Goal: Find specific page/section: Find specific page/section

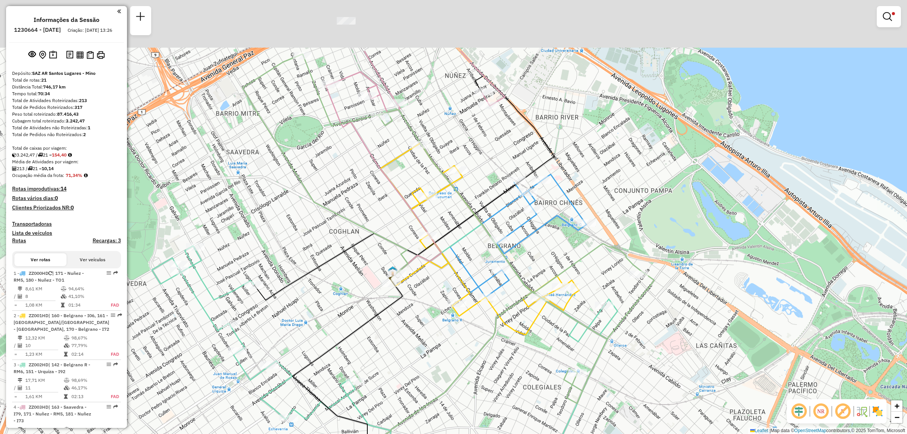
drag, startPoint x: 421, startPoint y: 258, endPoint x: 401, endPoint y: 360, distance: 104.4
click at [403, 362] on div "Limpar filtros Janela de atendimento Grade de atendimento Capacidade Transporta…" at bounding box center [453, 217] width 907 height 434
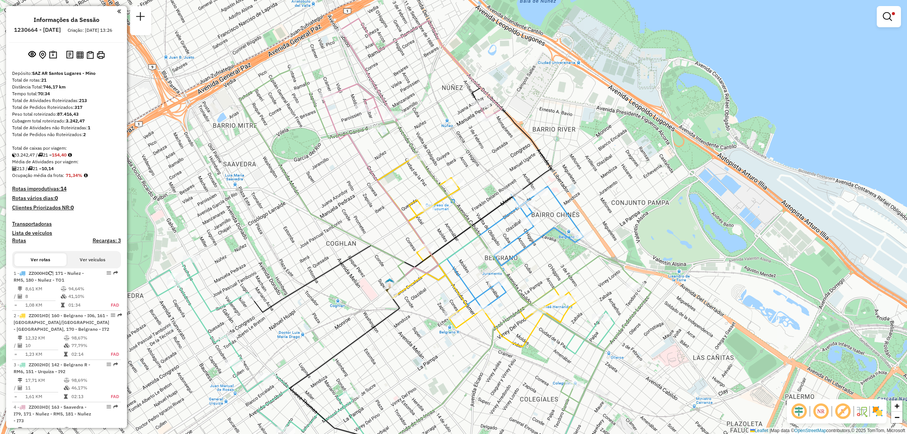
drag, startPoint x: 397, startPoint y: 133, endPoint x: 496, endPoint y: 195, distance: 116.2
click at [502, 197] on div "Limpar filtros Janela de atendimento Grade de atendimento Capacidade Transporta…" at bounding box center [453, 217] width 907 height 434
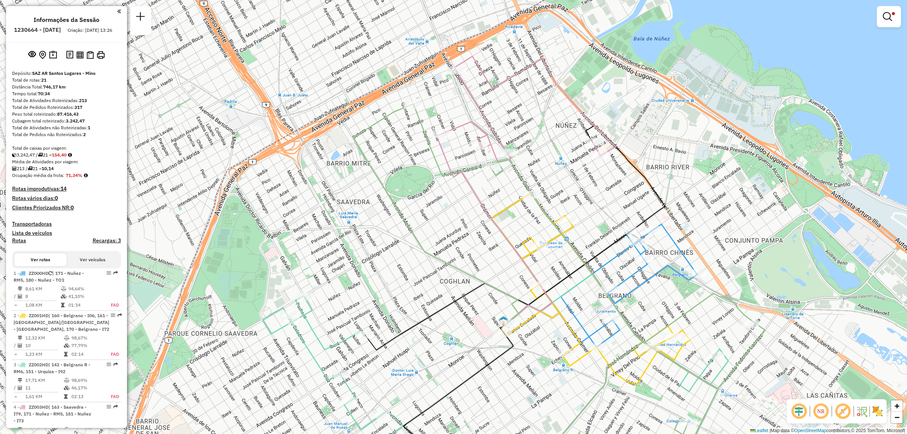
drag, startPoint x: 610, startPoint y: 331, endPoint x: 619, endPoint y: 291, distance: 40.4
click at [619, 291] on icon at bounding box center [589, 278] width 351 height 346
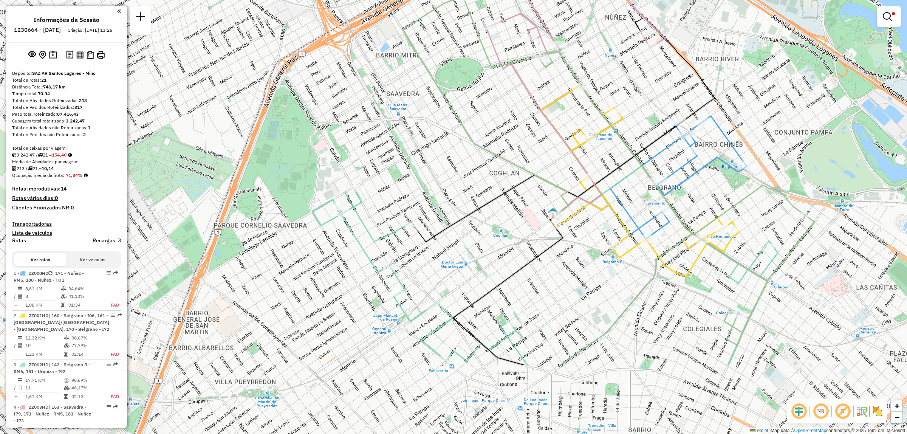
drag, startPoint x: 537, startPoint y: 260, endPoint x: 620, endPoint y: 147, distance: 140.2
click at [620, 147] on div "Limpar filtros Janela de atendimento Grade de atendimento Capacidade Transporta…" at bounding box center [453, 217] width 907 height 434
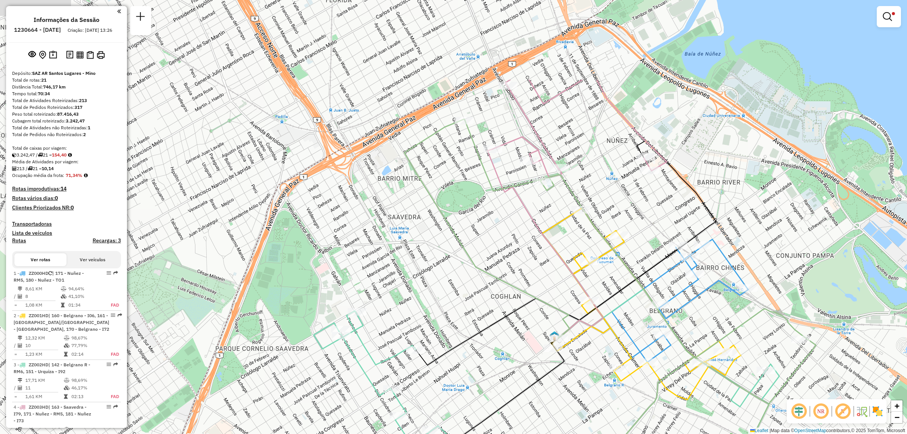
drag, startPoint x: 619, startPoint y: 116, endPoint x: 620, endPoint y: 244, distance: 128.1
click at [620, 239] on div at bounding box center [619, 235] width 19 height 8
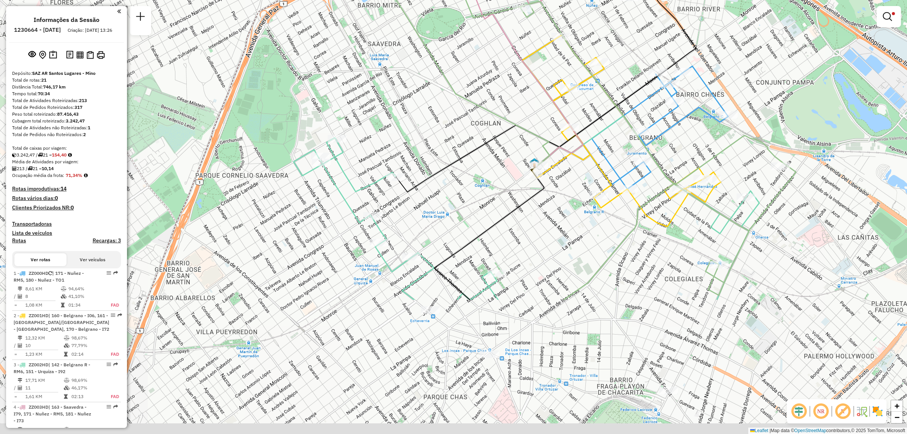
drag, startPoint x: 650, startPoint y: 211, endPoint x: 639, endPoint y: 140, distance: 71.6
click at [640, 144] on div "Rota 1 - Placa ZZ000HD 0000384118 - Lammens Osvaldo Nestor Limpar filtros Janel…" at bounding box center [453, 217] width 907 height 434
click at [639, 141] on div "Rota 1 - Placa ZZ000HD 0000384118 - Lammens Osvaldo Nestor Limpar filtros Janel…" at bounding box center [453, 217] width 907 height 434
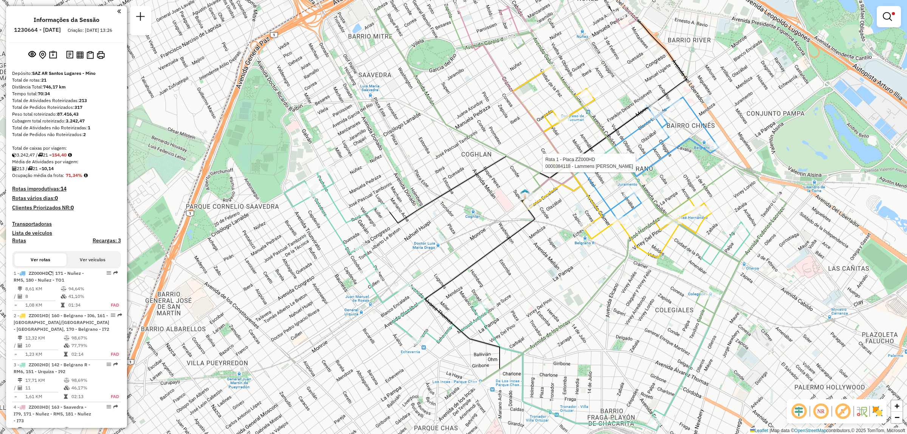
drag, startPoint x: 701, startPoint y: 250, endPoint x: 686, endPoint y: 337, distance: 88.2
click at [687, 336] on icon at bounding box center [617, 195] width 340 height 378
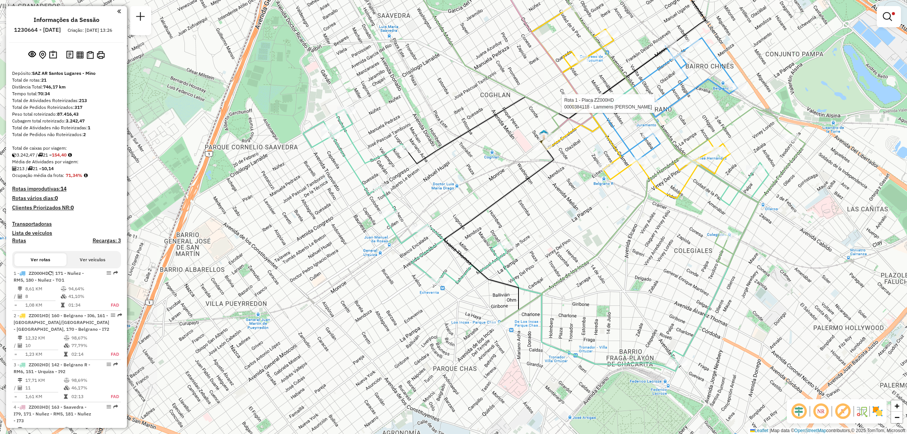
drag, startPoint x: 610, startPoint y: 323, endPoint x: 636, endPoint y: 226, distance: 100.5
click at [637, 226] on div "Rota 1 - Placa ZZ000HD 0000384118 - Lammens Osvaldo Nestor Limpar filtros Janel…" at bounding box center [453, 217] width 907 height 434
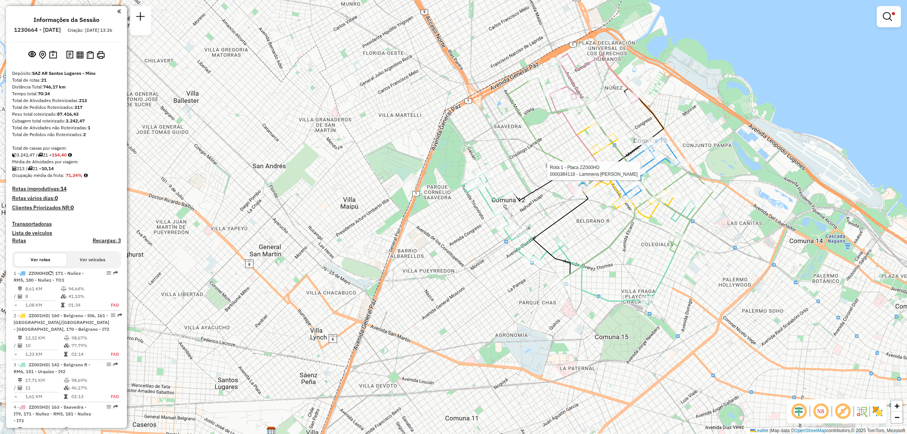
click at [568, 229] on div "Rota 1 - Placa ZZ000HD 0000384118 - Lammens Osvaldo Nestor Limpar filtros Janel…" at bounding box center [453, 217] width 907 height 434
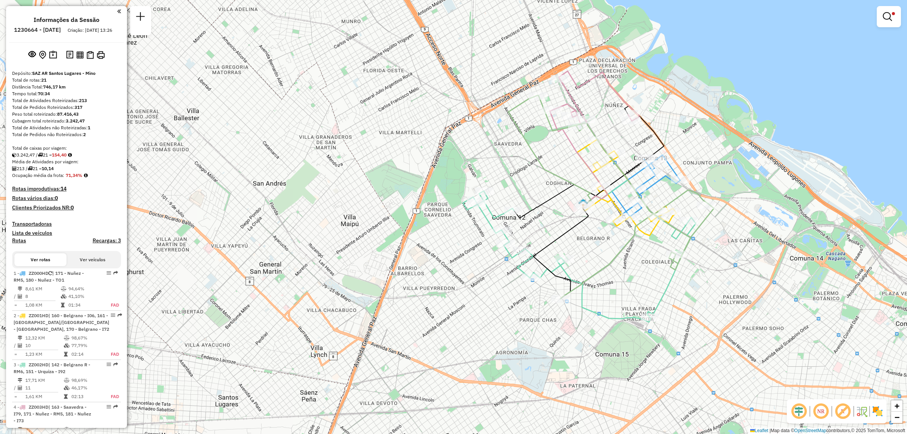
drag, startPoint x: 591, startPoint y: 248, endPoint x: 594, endPoint y: 278, distance: 30.4
click at [594, 278] on div "Limpar filtros Janela de atendimento Grade de atendimento Capacidade Transporta…" at bounding box center [453, 217] width 907 height 434
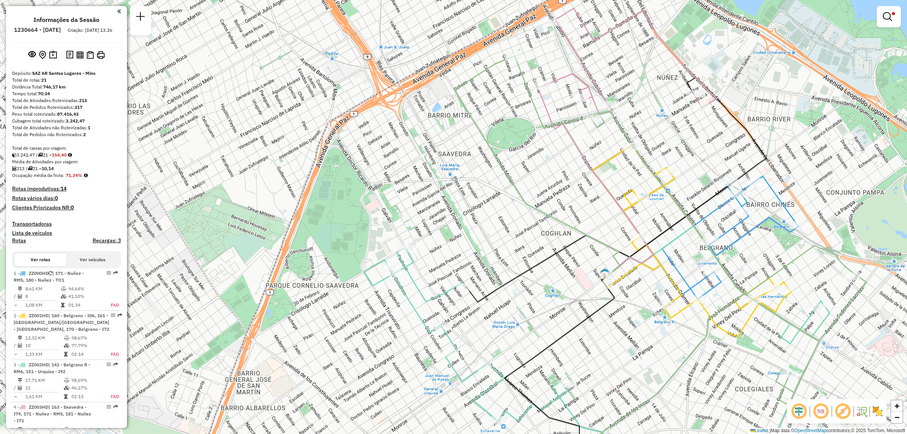
drag, startPoint x: 698, startPoint y: 164, endPoint x: 725, endPoint y: 227, distance: 68.2
click at [725, 227] on div "Limpar filtros Janela de atendimento Grade de atendimento Capacidade Transporta…" at bounding box center [453, 217] width 907 height 434
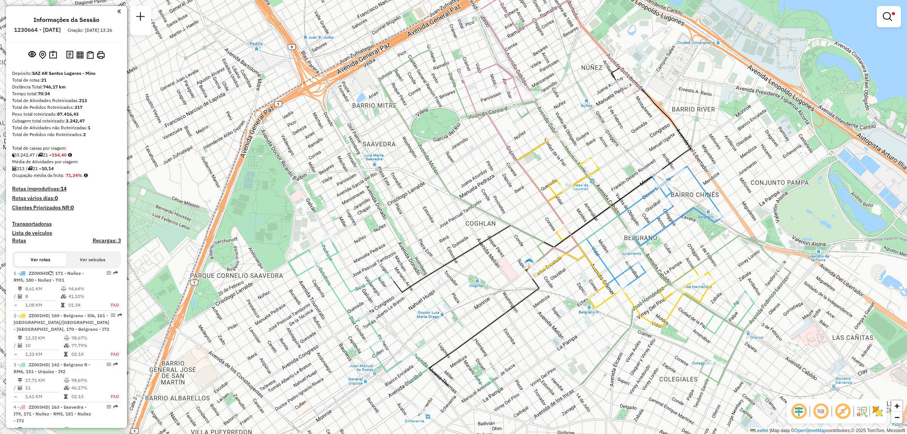
drag, startPoint x: 562, startPoint y: 269, endPoint x: 452, endPoint y: 178, distance: 142.9
click at [452, 178] on div "Limpar filtros Janela de atendimento Grade de atendimento Capacidade Transporta…" at bounding box center [453, 217] width 907 height 434
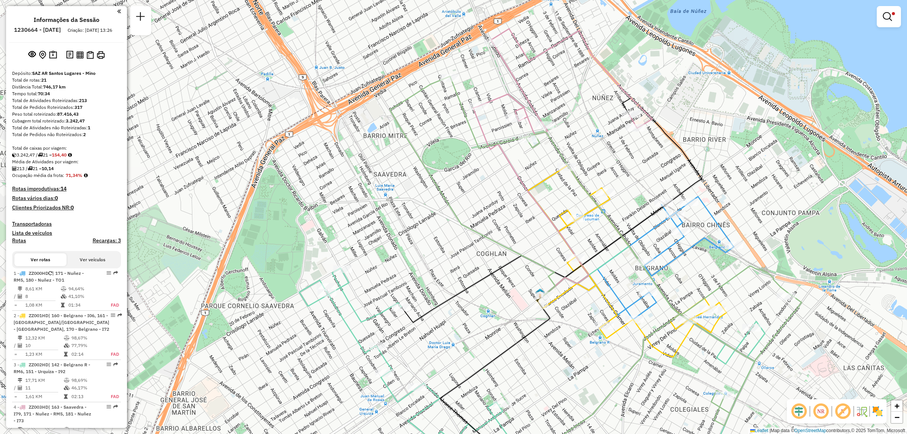
drag, startPoint x: 628, startPoint y: 205, endPoint x: 654, endPoint y: 257, distance: 58.7
click at [659, 266] on icon at bounding box center [666, 258] width 136 height 123
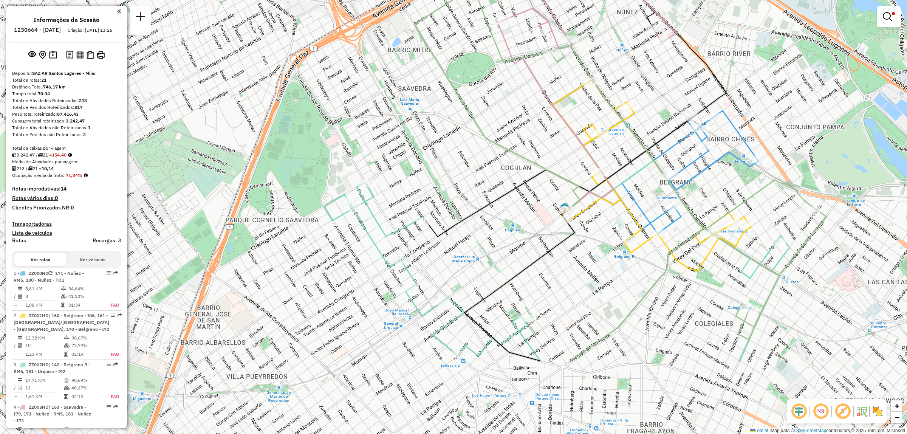
drag, startPoint x: 640, startPoint y: 267, endPoint x: 645, endPoint y: 150, distance: 116.5
click at [645, 150] on icon at bounding box center [650, 177] width 351 height 370
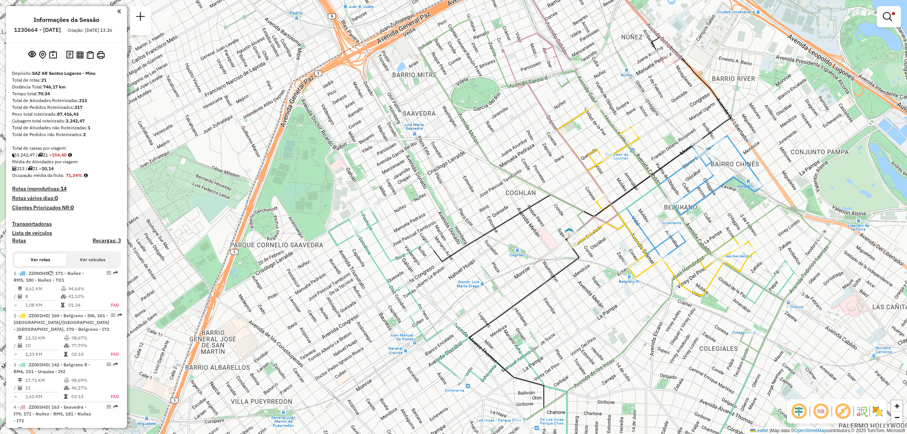
drag, startPoint x: 639, startPoint y: 159, endPoint x: 644, endPoint y: 184, distance: 25.4
click at [644, 184] on icon at bounding box center [651, 136] width 159 height 198
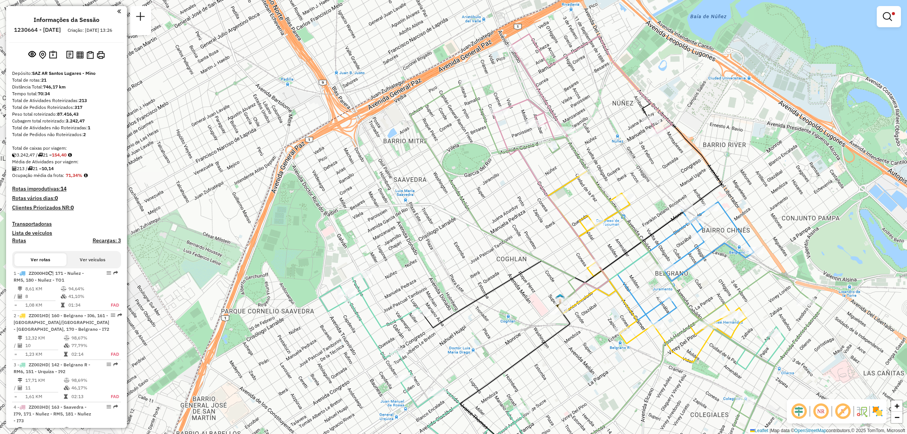
drag, startPoint x: 711, startPoint y: 220, endPoint x: 702, endPoint y: 286, distance: 66.8
click at [702, 286] on div "Limpar filtros Janela de atendimento Grade de atendimento Capacidade Transporta…" at bounding box center [453, 217] width 907 height 434
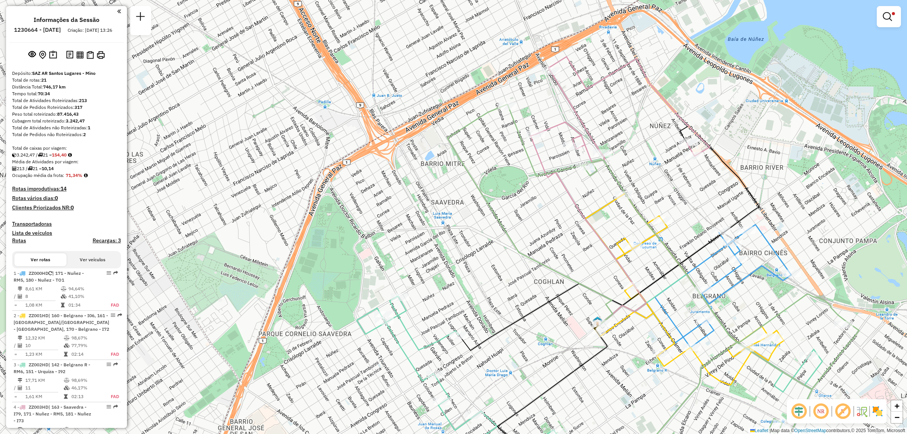
drag, startPoint x: 709, startPoint y: 163, endPoint x: 755, endPoint y: 190, distance: 52.9
click at [755, 190] on icon at bounding box center [679, 225] width 159 height 198
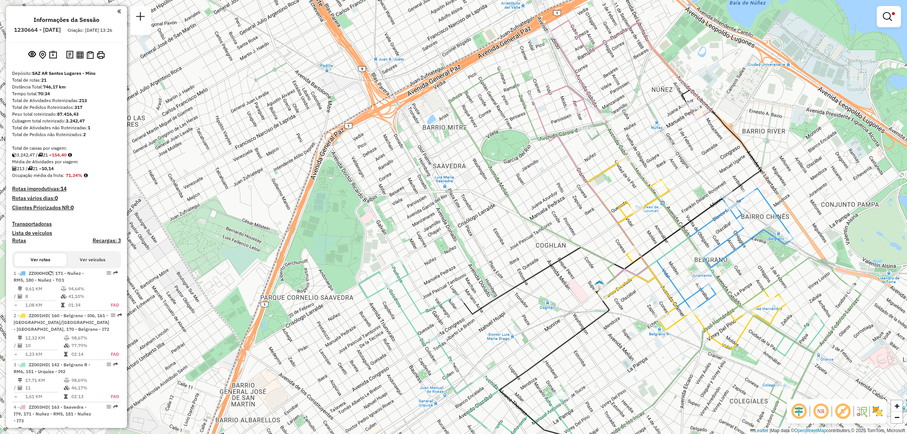
drag, startPoint x: 588, startPoint y: 251, endPoint x: 583, endPoint y: 211, distance: 40.8
click at [583, 211] on div "Limpar filtros Janela de atendimento Grade de atendimento Capacidade Transporta…" at bounding box center [453, 217] width 907 height 434
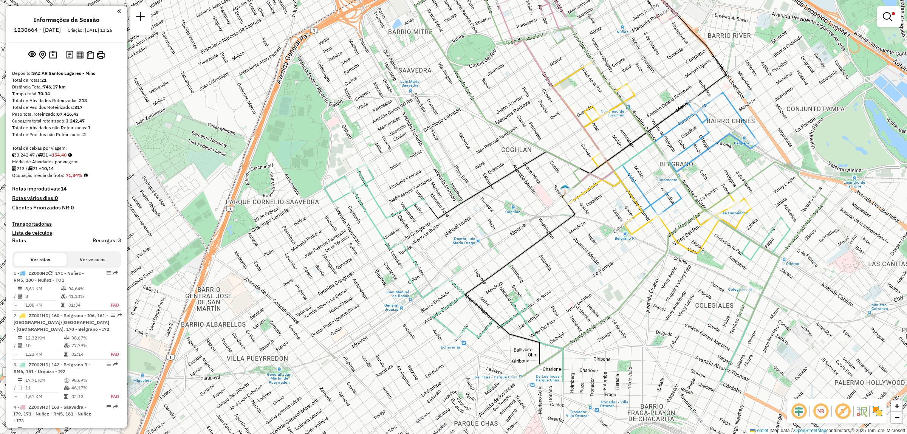
drag, startPoint x: 645, startPoint y: 363, endPoint x: 603, endPoint y: 265, distance: 106.9
click at [603, 265] on div "Limpar filtros Janela de atendimento Grade de atendimento Capacidade Transporta…" at bounding box center [453, 217] width 907 height 434
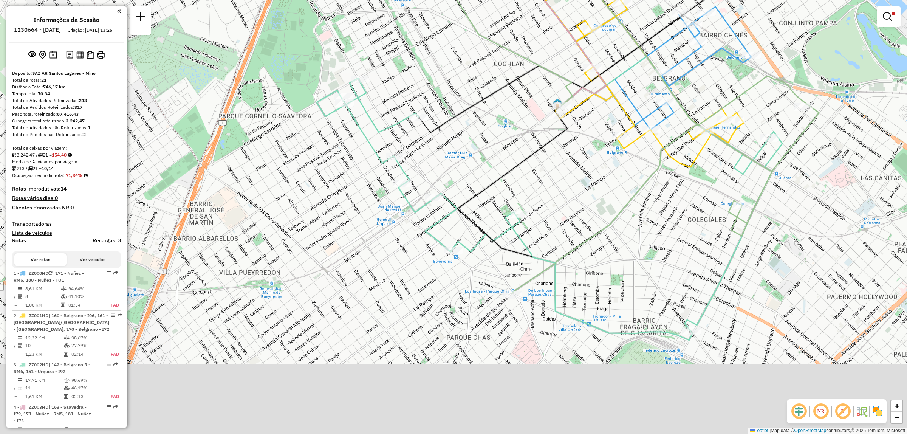
drag, startPoint x: 556, startPoint y: 276, endPoint x: 556, endPoint y: 194, distance: 82.4
click at [556, 194] on div "Limpar filtros Janela de atendimento Grade de atendimento Capacidade Transporta…" at bounding box center [453, 217] width 907 height 434
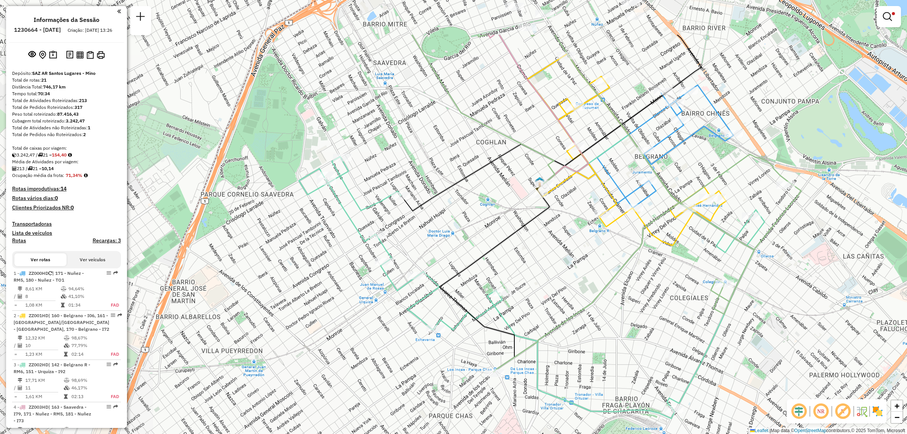
drag, startPoint x: 567, startPoint y: 239, endPoint x: 549, endPoint y: 318, distance: 80.2
click at [549, 318] on div "Limpar filtros Janela de atendimento Grade de atendimento Capacidade Transporta…" at bounding box center [453, 217] width 907 height 434
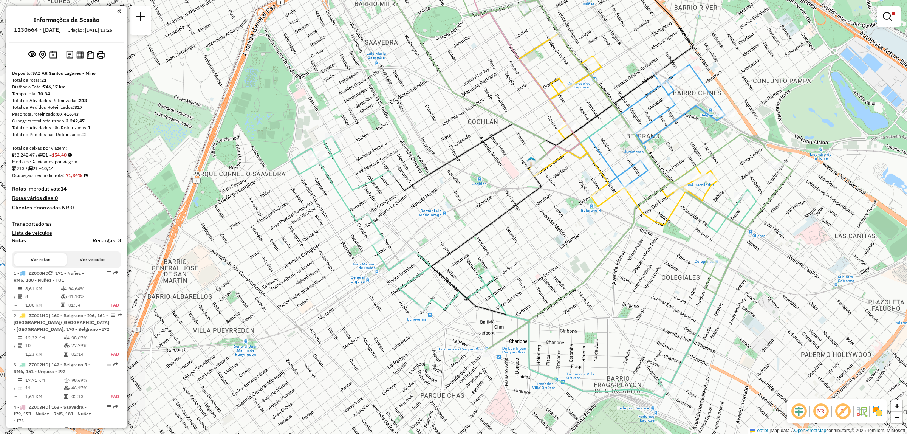
drag, startPoint x: 574, startPoint y: 315, endPoint x: 564, endPoint y: 314, distance: 9.9
click at [569, 309] on div "Limpar filtros Janela de atendimento Grade de atendimento Capacidade Transporta…" at bounding box center [453, 217] width 907 height 434
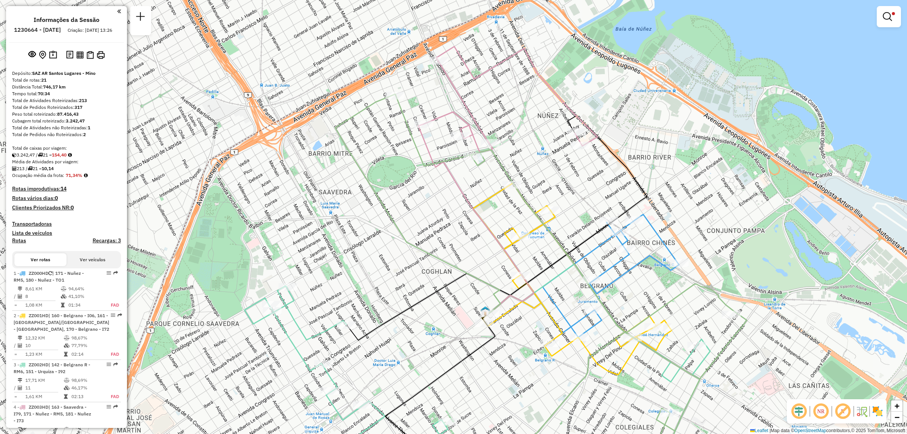
drag, startPoint x: 533, startPoint y: 238, endPoint x: 527, endPoint y: 313, distance: 74.7
click at [527, 313] on div "Limpar filtros Janela de atendimento Grade de atendimento Capacidade Transporta…" at bounding box center [453, 217] width 907 height 434
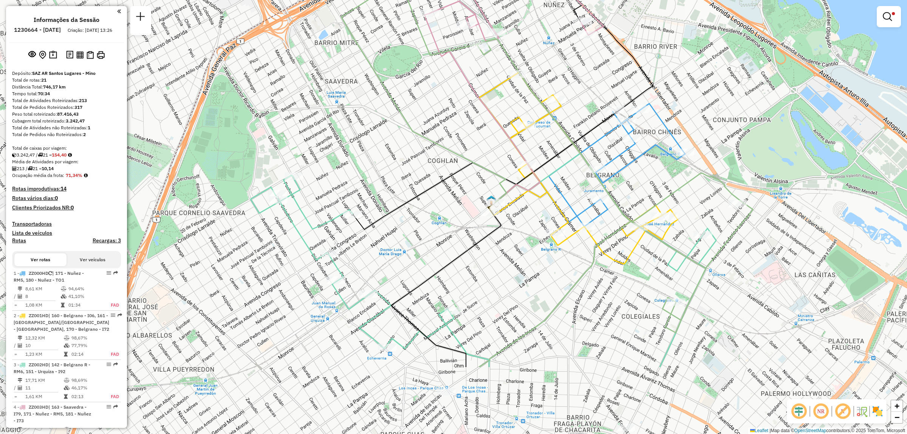
drag, startPoint x: 507, startPoint y: 366, endPoint x: 518, endPoint y: 239, distance: 127.1
click at [517, 248] on div "Limpar filtros Janela de atendimento Grade de atendimento Capacidade Transporta…" at bounding box center [453, 217] width 907 height 434
click at [517, 245] on div "Limpar filtros Janela de atendimento Grade de atendimento Capacidade Transporta…" at bounding box center [453, 217] width 907 height 434
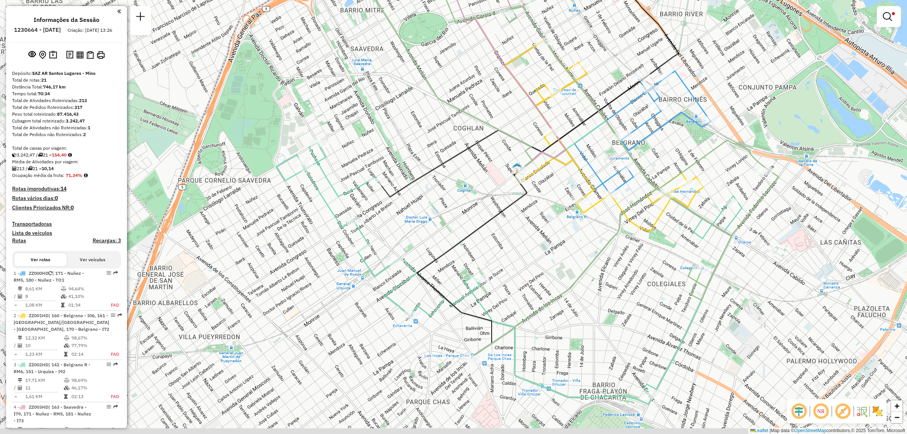
drag, startPoint x: 484, startPoint y: 375, endPoint x: 503, endPoint y: 317, distance: 61.5
click at [503, 318] on div "Limpar filtros Janela de atendimento Grade de atendimento Capacidade Transporta…" at bounding box center [453, 217] width 907 height 434
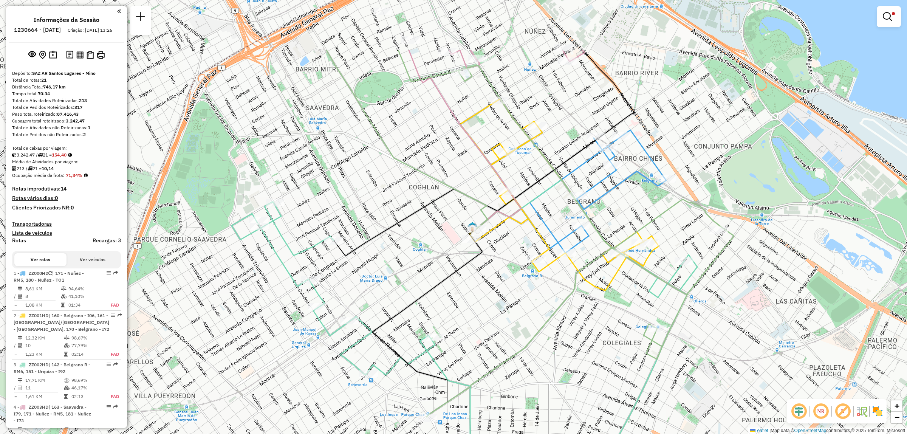
drag, startPoint x: 686, startPoint y: 215, endPoint x: 637, endPoint y: 310, distance: 107.2
click at [637, 310] on div "Limpar filtros Janela de atendimento Grade de atendimento Capacidade Transporta…" at bounding box center [453, 217] width 907 height 434
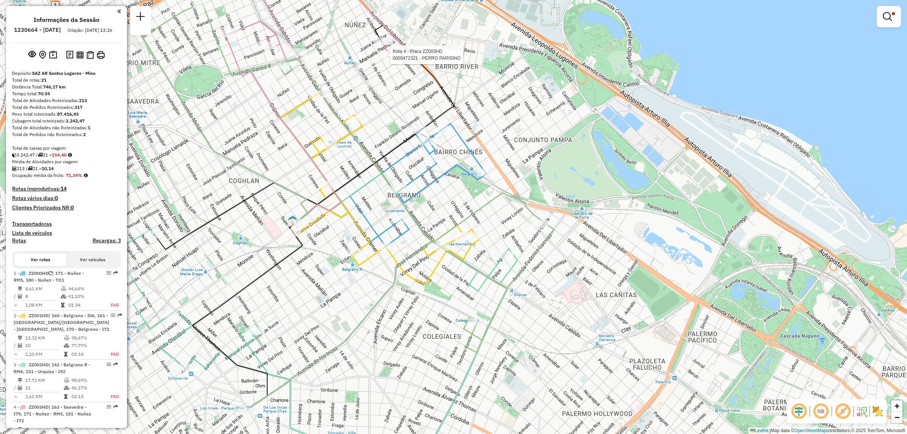
select select "**********"
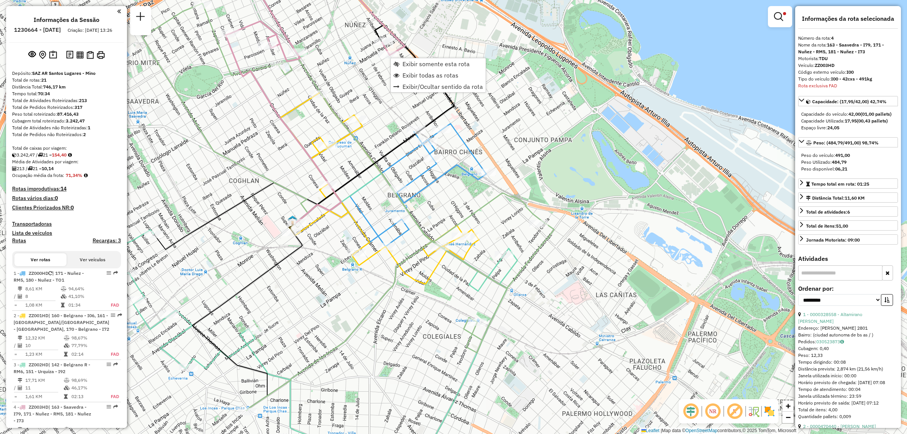
scroll to position [245, 0]
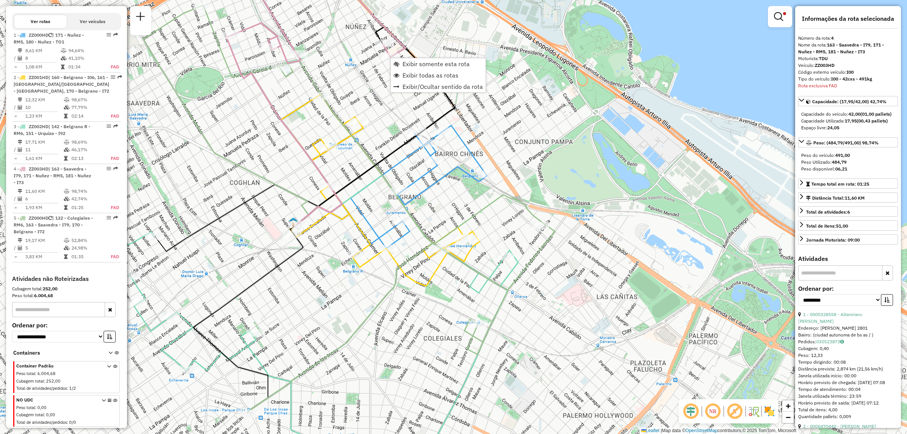
click at [545, 318] on div "Limpar filtros Janela de atendimento Grade de atendimento Capacidade Transporta…" at bounding box center [453, 217] width 907 height 434
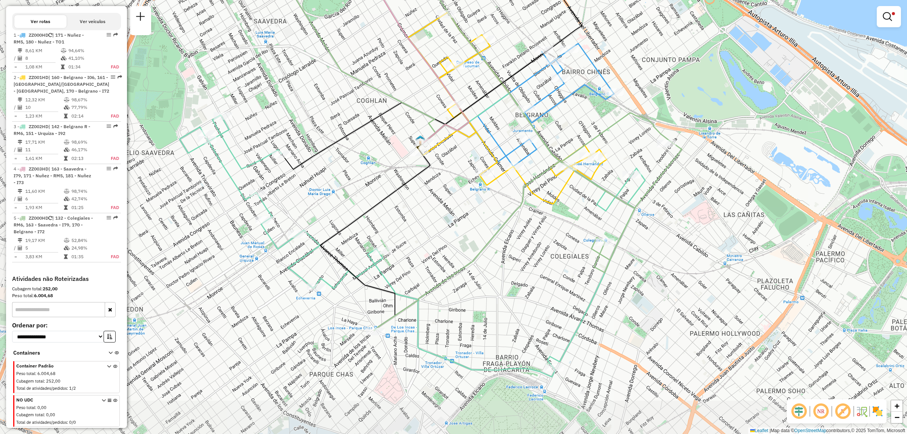
drag, startPoint x: 377, startPoint y: 372, endPoint x: 504, endPoint y: 290, distance: 151.2
click at [504, 290] on div "Limpar filtros Janela de atendimento Grade de atendimento Capacidade Transporta…" at bounding box center [453, 217] width 907 height 434
